Goal: Task Accomplishment & Management: Manage account settings

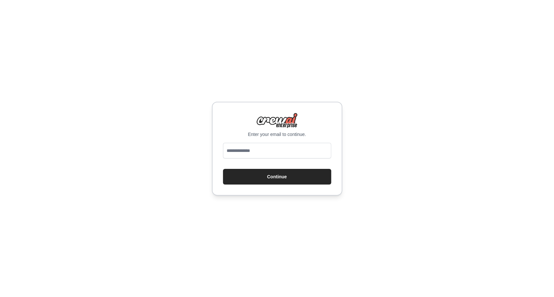
type input "**********"
click at [270, 179] on button "Continue" at bounding box center [277, 177] width 108 height 16
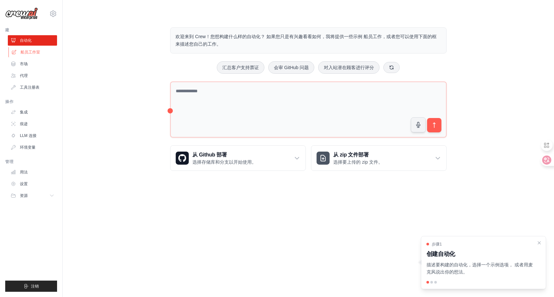
click at [32, 55] on link "船员工作室" at bounding box center [32, 52] width 49 height 10
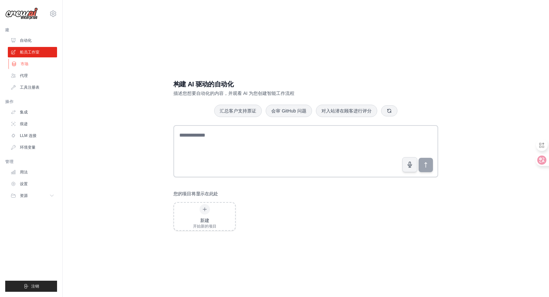
click at [29, 66] on link "市场" at bounding box center [32, 64] width 49 height 10
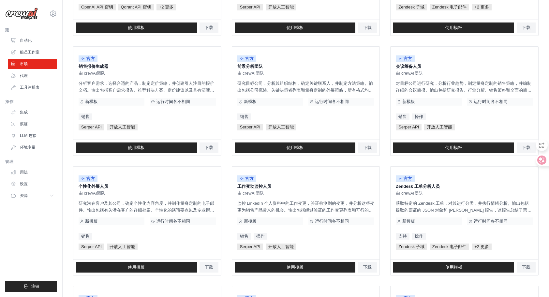
scroll to position [195, 0]
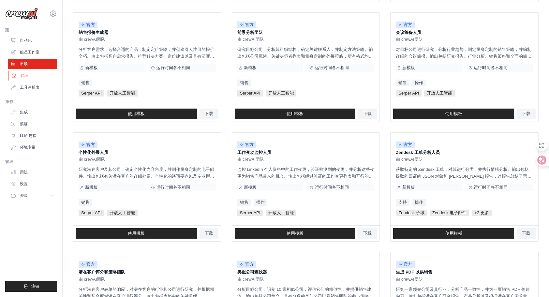
click at [26, 72] on link "代理" at bounding box center [32, 75] width 49 height 10
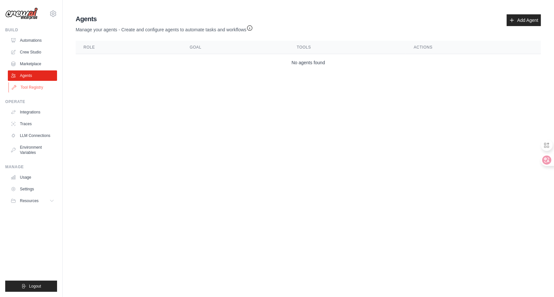
click at [24, 84] on link "Tool Registry" at bounding box center [32, 87] width 49 height 10
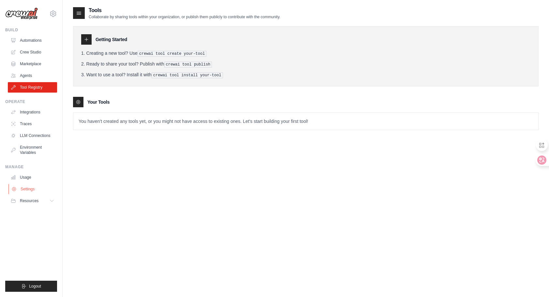
click at [30, 193] on link "Settings" at bounding box center [32, 189] width 49 height 10
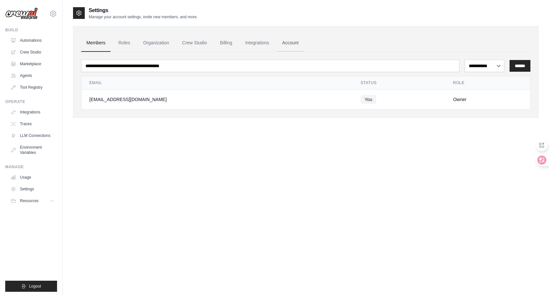
click at [304, 44] on link "Account" at bounding box center [290, 43] width 27 height 18
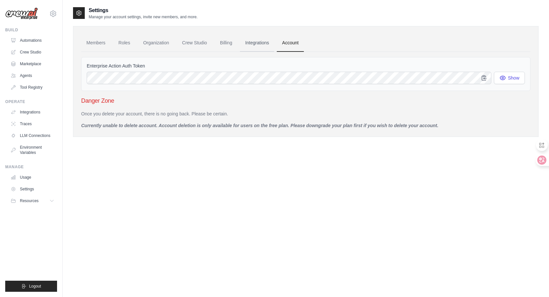
click at [274, 44] on link "Integrations" at bounding box center [257, 43] width 34 height 18
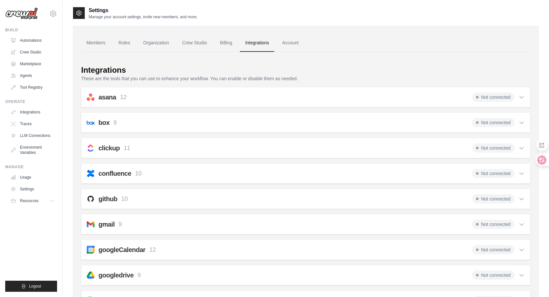
click at [268, 44] on link "Integrations" at bounding box center [257, 43] width 34 height 18
click at [211, 48] on link "Crew Studio" at bounding box center [194, 43] width 35 height 18
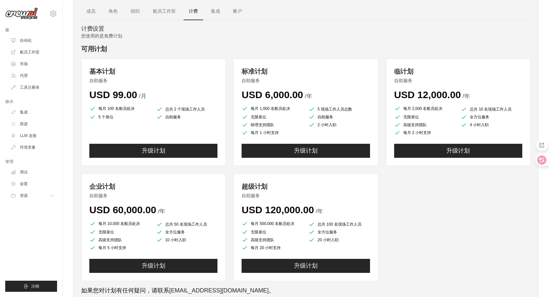
scroll to position [33, 0]
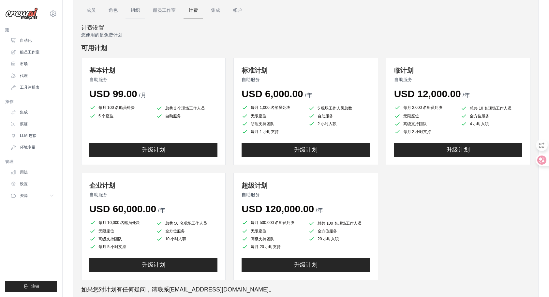
click at [136, 9] on link "组织" at bounding box center [135, 11] width 20 height 18
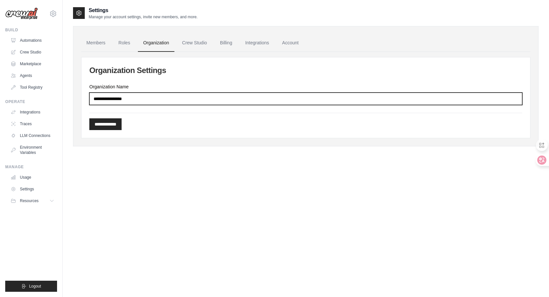
click at [130, 100] on input "Organization Name" at bounding box center [305, 99] width 433 height 12
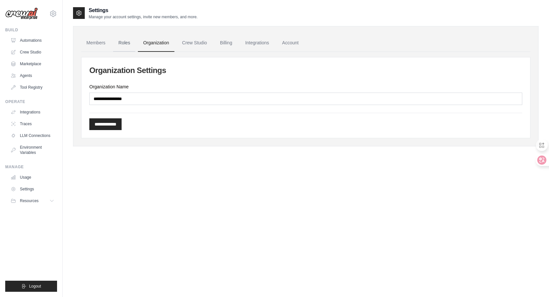
click at [122, 41] on link "Roles" at bounding box center [124, 43] width 22 height 18
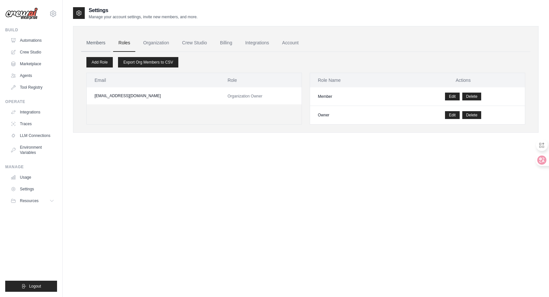
click at [96, 45] on link "Members" at bounding box center [95, 43] width 29 height 18
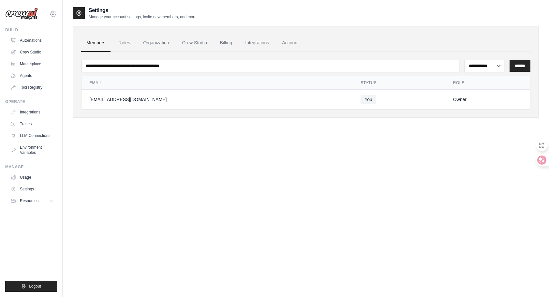
click at [48, 14] on div "[EMAIL_ADDRESS][DOMAIN_NAME] Settings" at bounding box center [31, 10] width 52 height 21
click at [52, 13] on icon at bounding box center [53, 14] width 2 height 2
click at [48, 45] on link "Settings" at bounding box center [52, 44] width 57 height 12
